Goal: Task Accomplishment & Management: Use online tool/utility

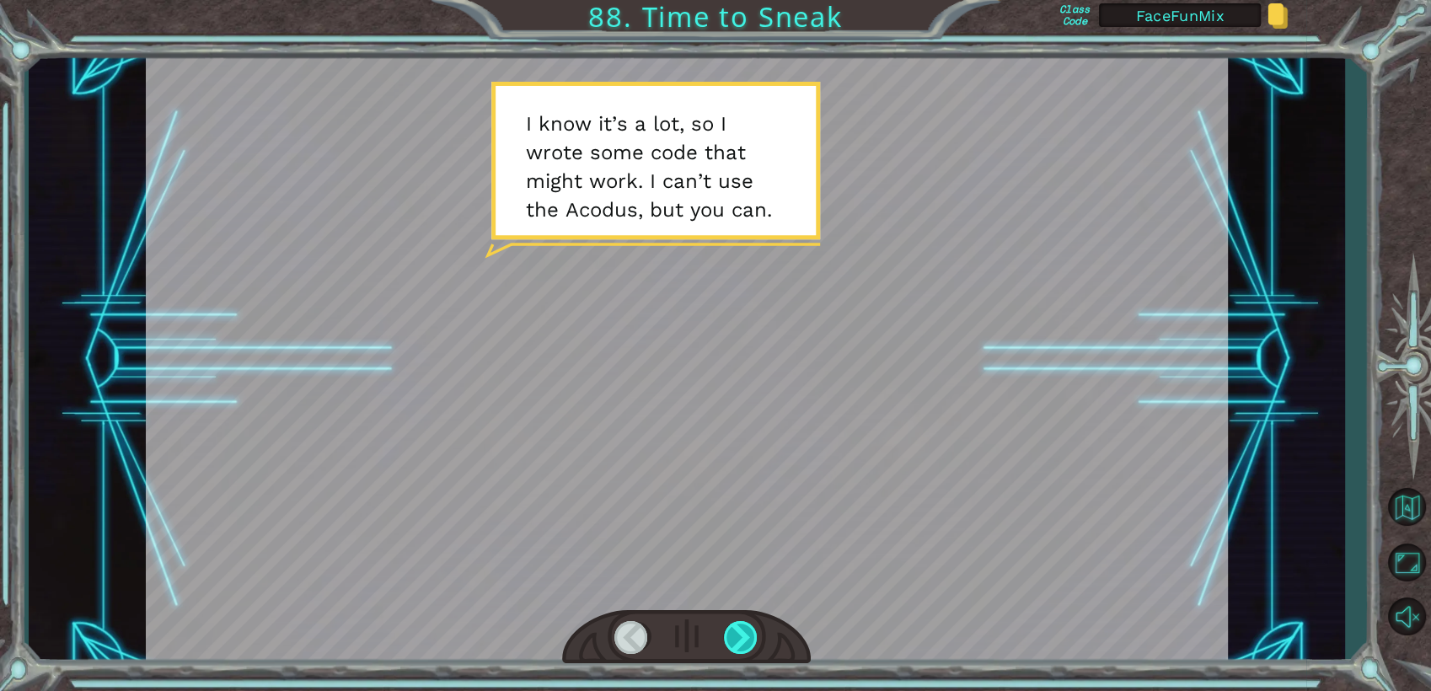
click at [738, 627] on div at bounding box center [741, 637] width 35 height 33
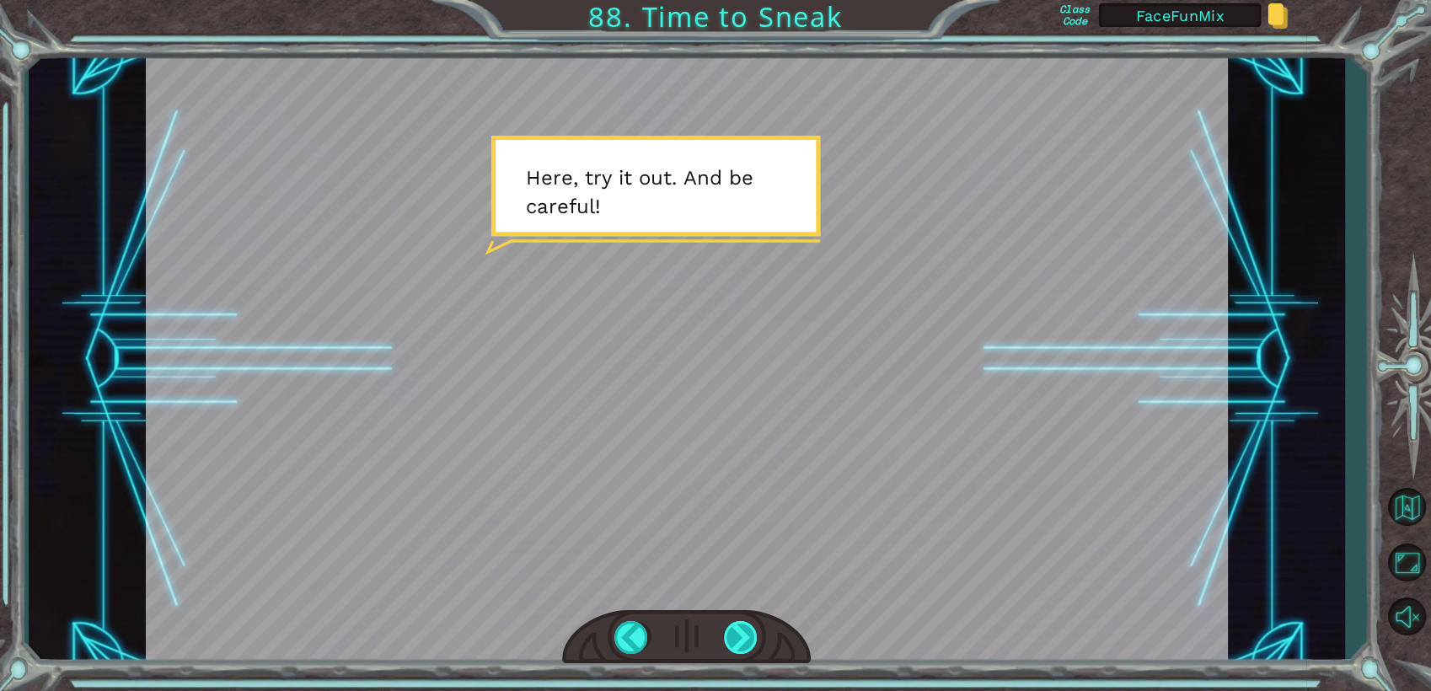
click at [738, 627] on div at bounding box center [741, 637] width 35 height 33
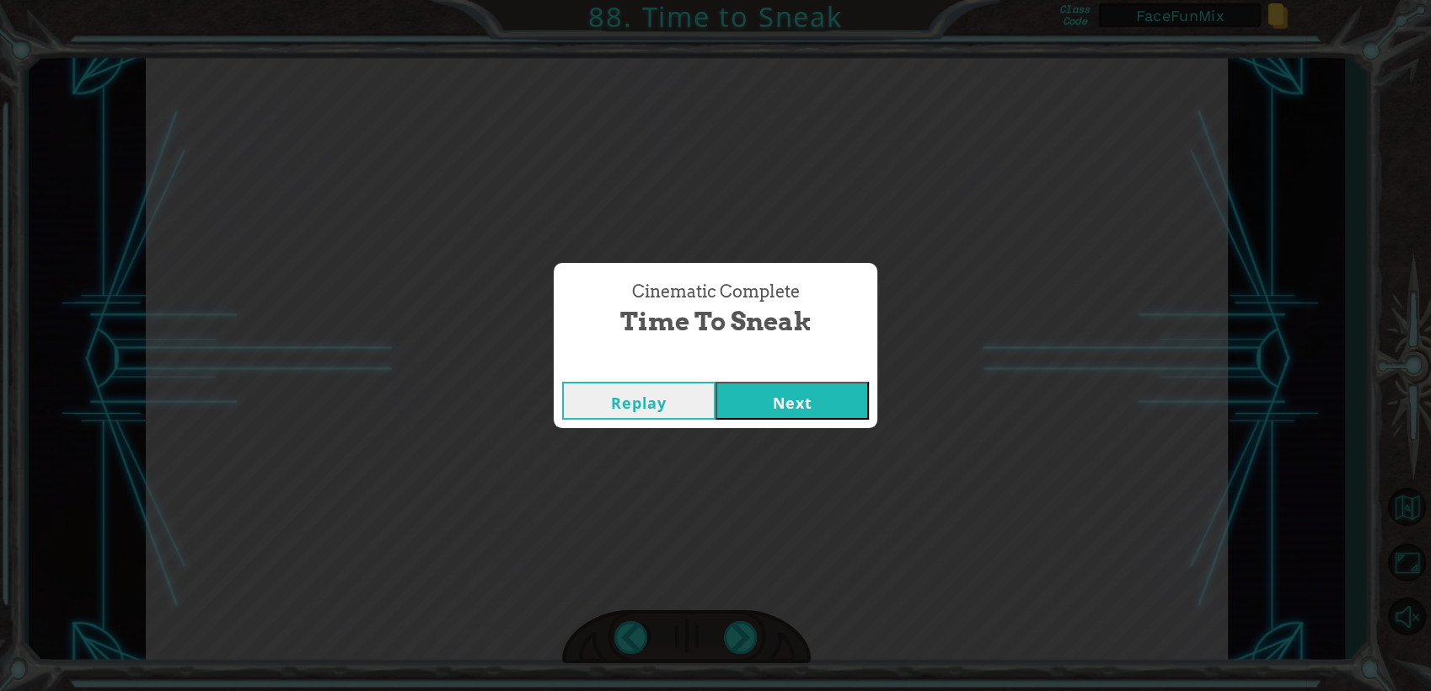
click at [764, 397] on button "Next" at bounding box center [792, 401] width 153 height 38
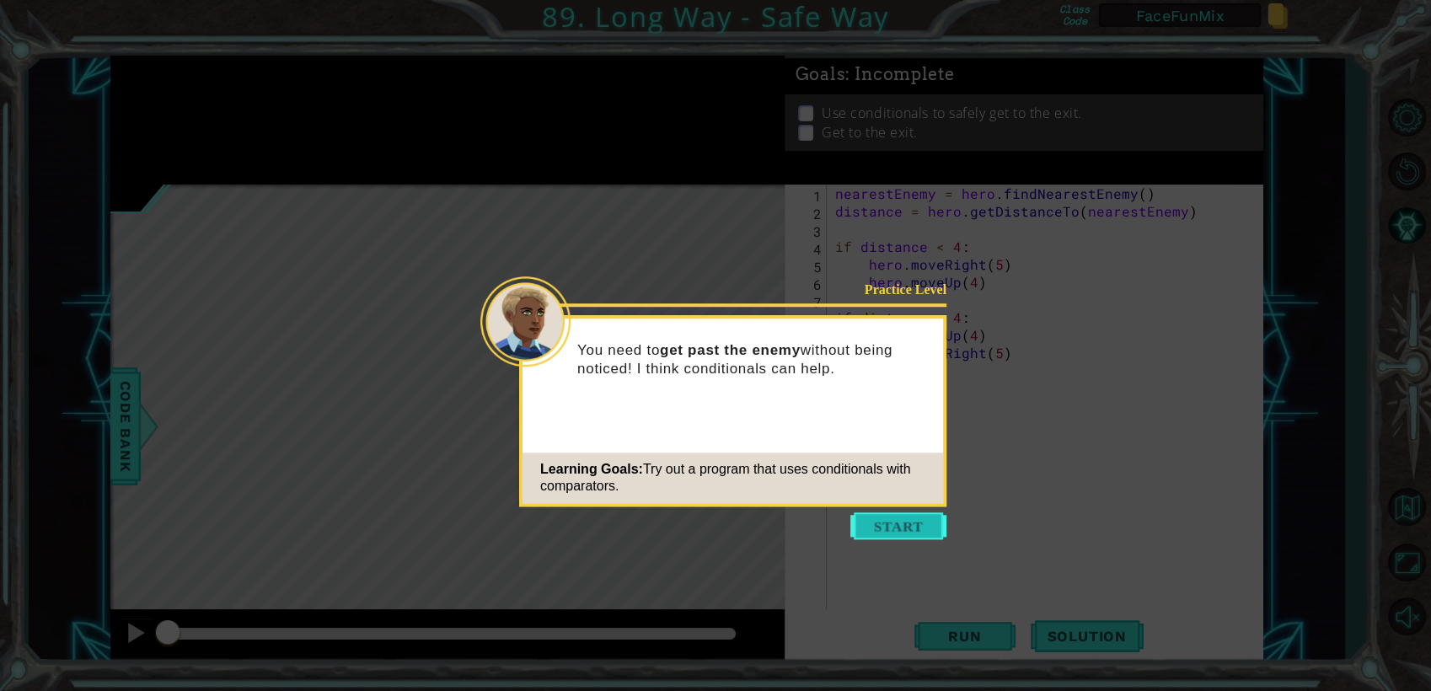
click at [861, 527] on button "Start" at bounding box center [898, 525] width 96 height 27
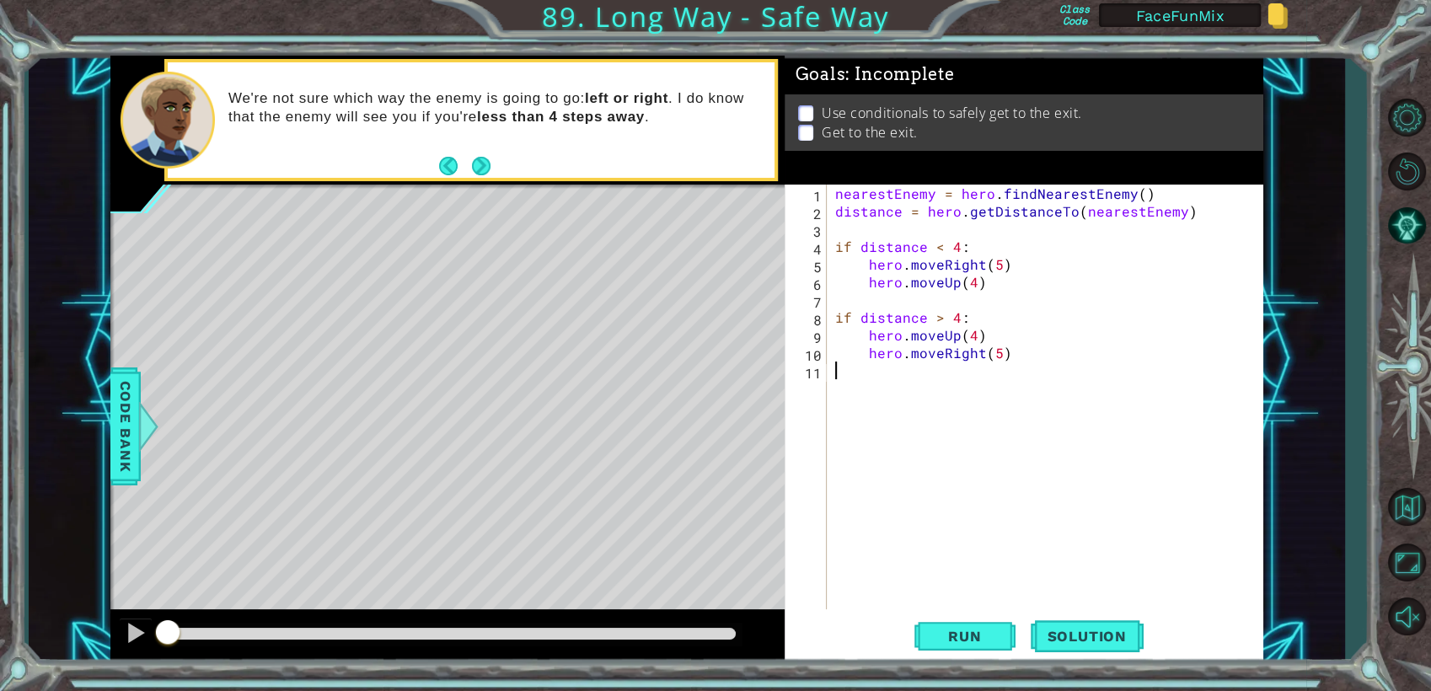
click at [806, 131] on p at bounding box center [805, 133] width 15 height 16
click at [905, 614] on div "Run Solution" at bounding box center [1029, 636] width 480 height 48
click at [951, 637] on span "Run" at bounding box center [964, 636] width 67 height 17
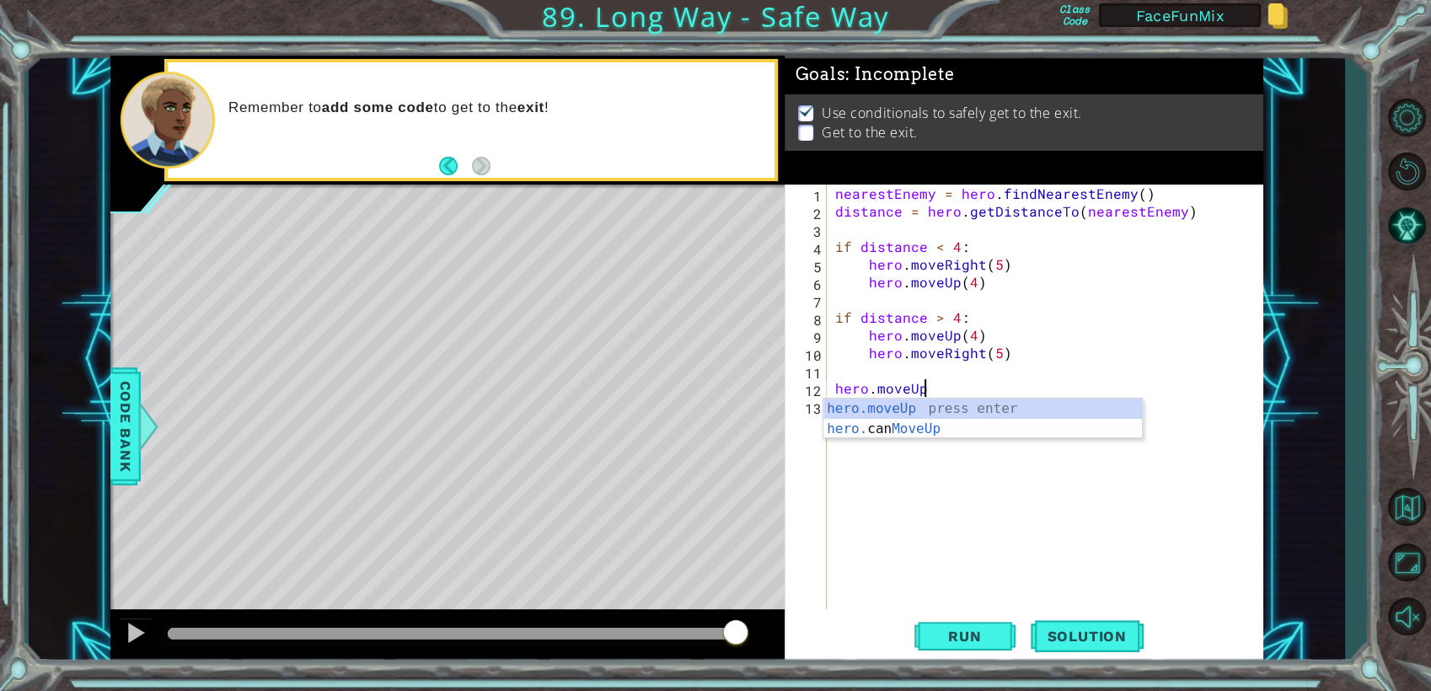
scroll to position [0, 5]
type textarea "hero.moveUp()"
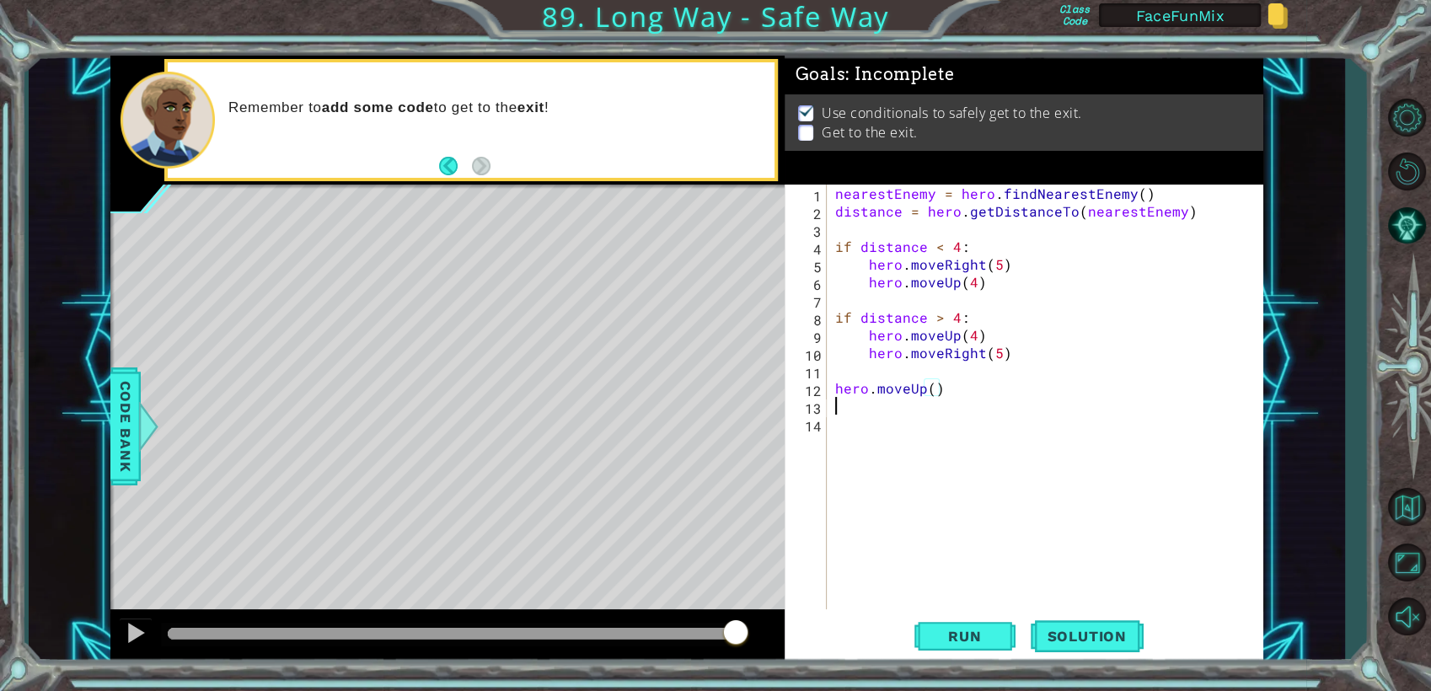
scroll to position [0, 0]
click at [647, 586] on div "Level Map" at bounding box center [499, 433] width 779 height 496
click at [983, 640] on span "Run" at bounding box center [964, 636] width 67 height 17
